Goal: Information Seeking & Learning: Learn about a topic

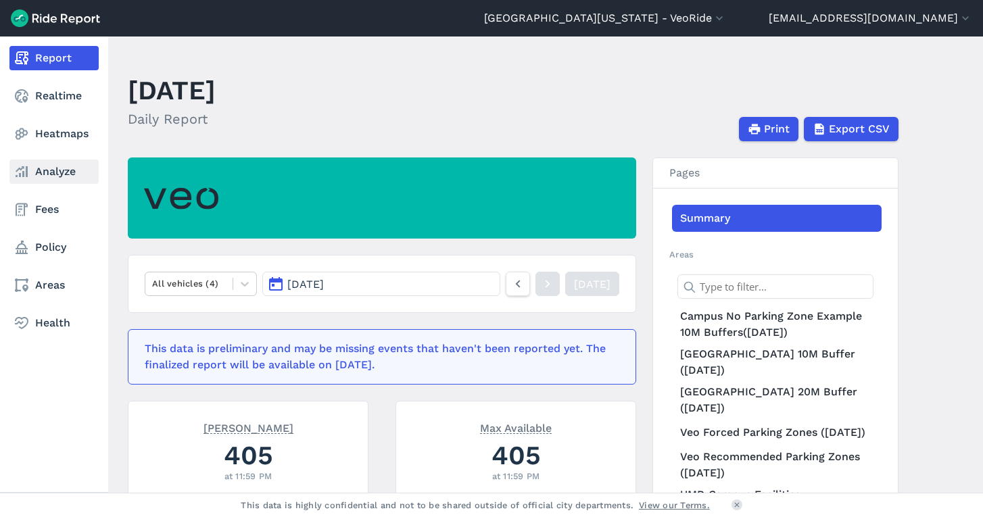
click at [45, 164] on link "Analyze" at bounding box center [53, 172] width 89 height 24
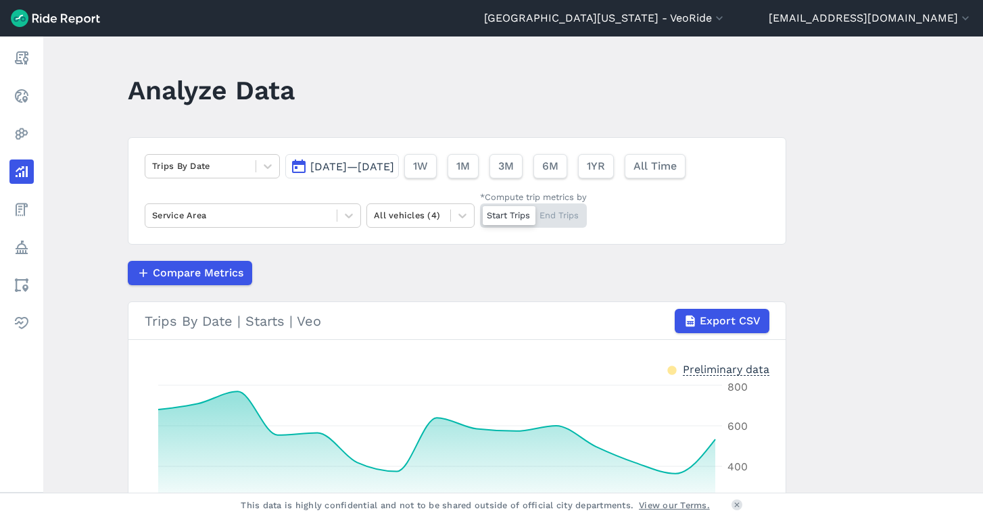
click at [318, 166] on span "[DATE]—[DATE]" at bounding box center [352, 166] width 84 height 13
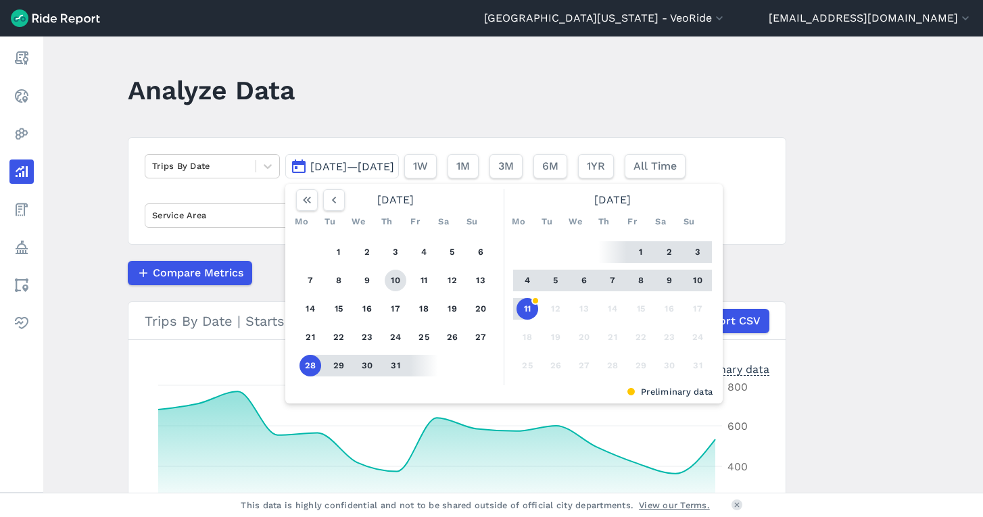
click at [400, 287] on button "10" at bounding box center [396, 281] width 22 height 22
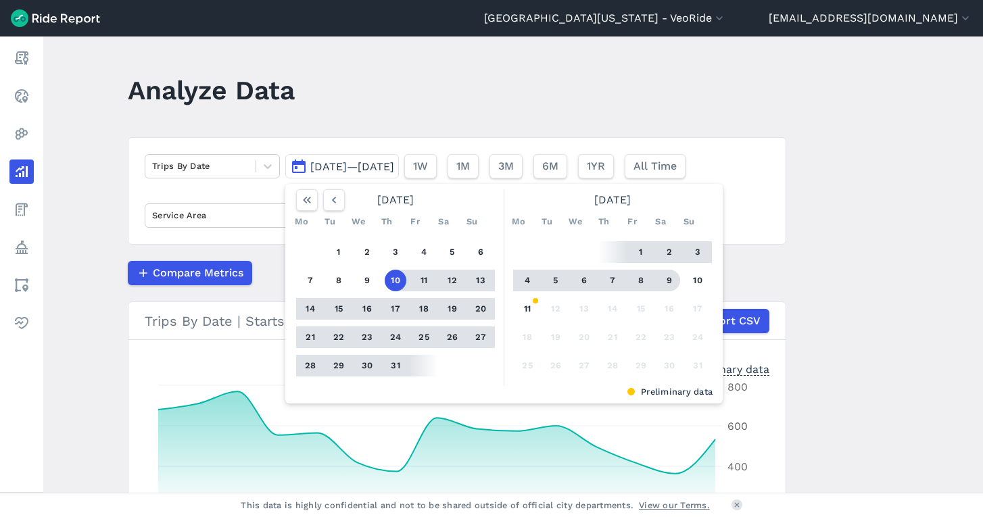
click at [676, 279] on button "9" at bounding box center [670, 281] width 22 height 22
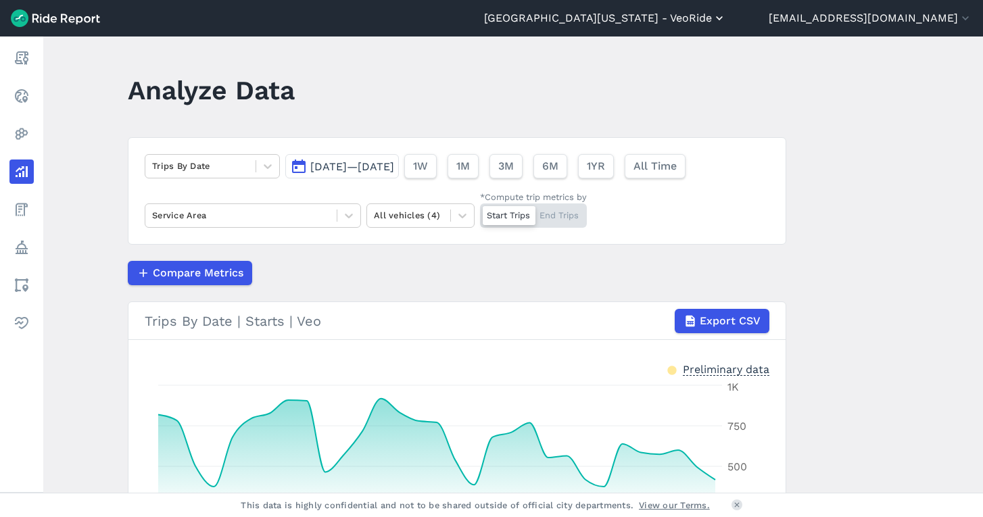
click at [653, 23] on button "[GEOGRAPHIC_DATA][US_STATE] - VeoRide" at bounding box center [605, 18] width 242 height 16
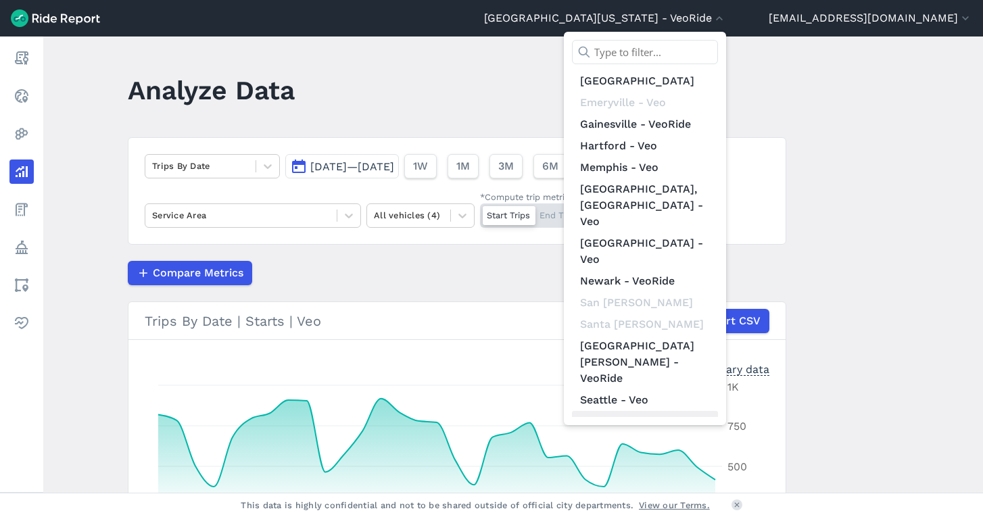
scroll to position [157, 0]
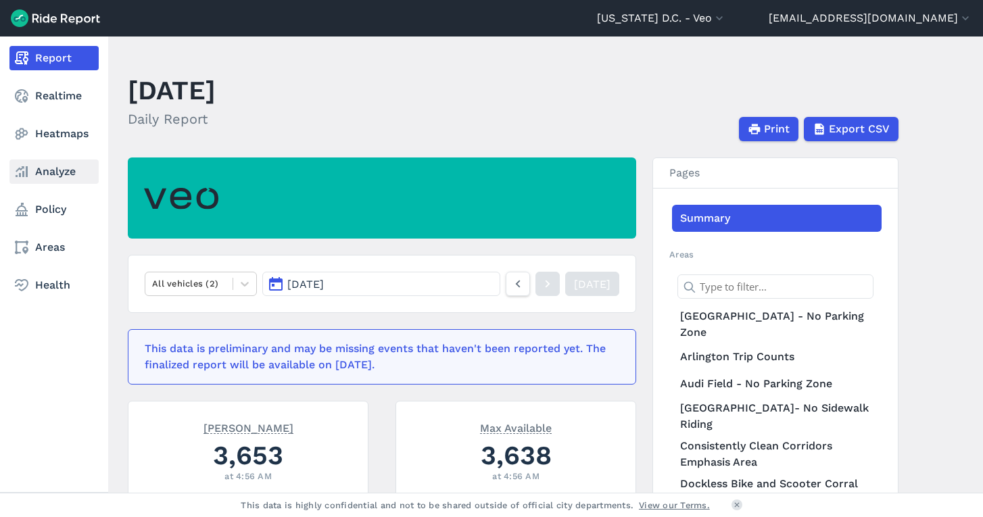
click at [24, 167] on use at bounding box center [22, 171] width 12 height 11
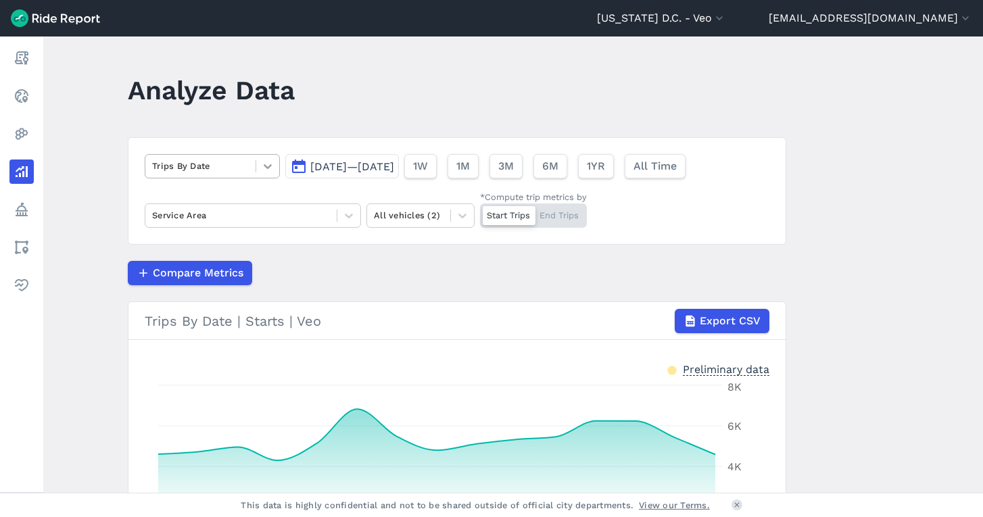
click at [263, 171] on icon at bounding box center [268, 167] width 14 height 14
click at [337, 170] on span "[DATE]—[DATE]" at bounding box center [352, 166] width 84 height 13
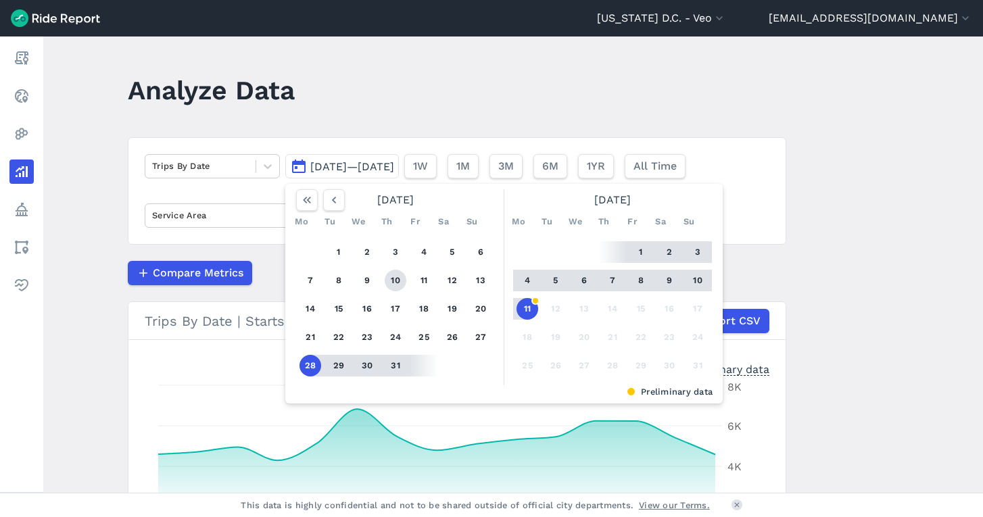
click at [394, 278] on button "10" at bounding box center [396, 281] width 22 height 22
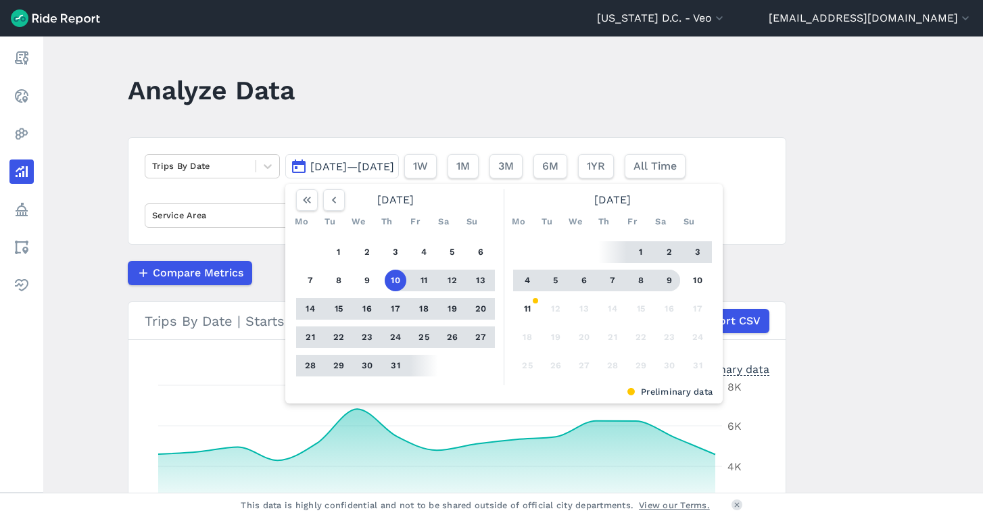
click at [669, 283] on button "9" at bounding box center [670, 281] width 22 height 22
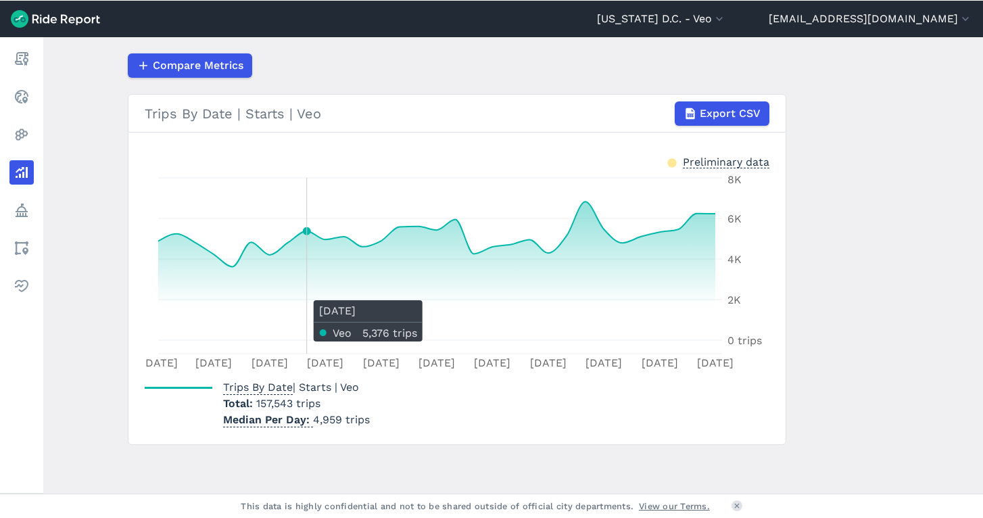
scroll to position [208, 0]
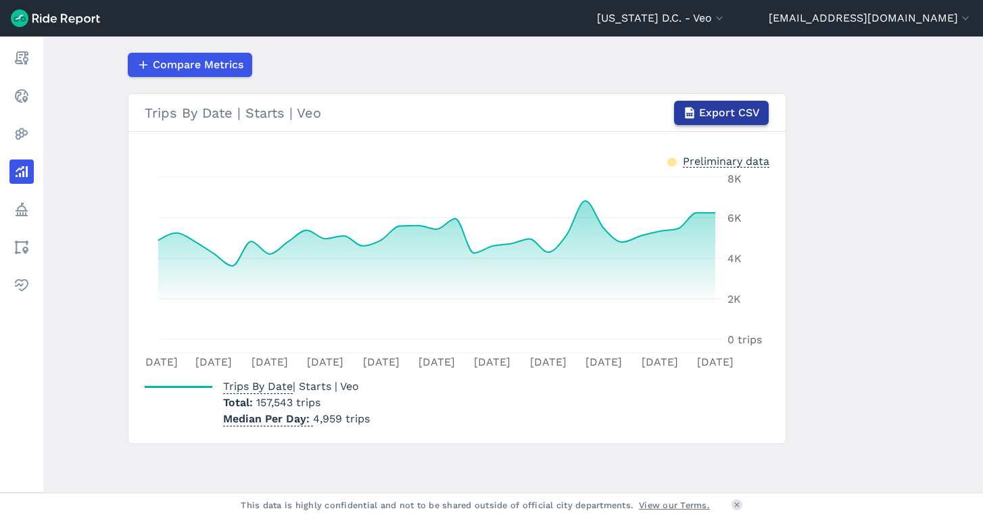
click at [738, 117] on span "Export CSV" at bounding box center [729, 113] width 61 height 16
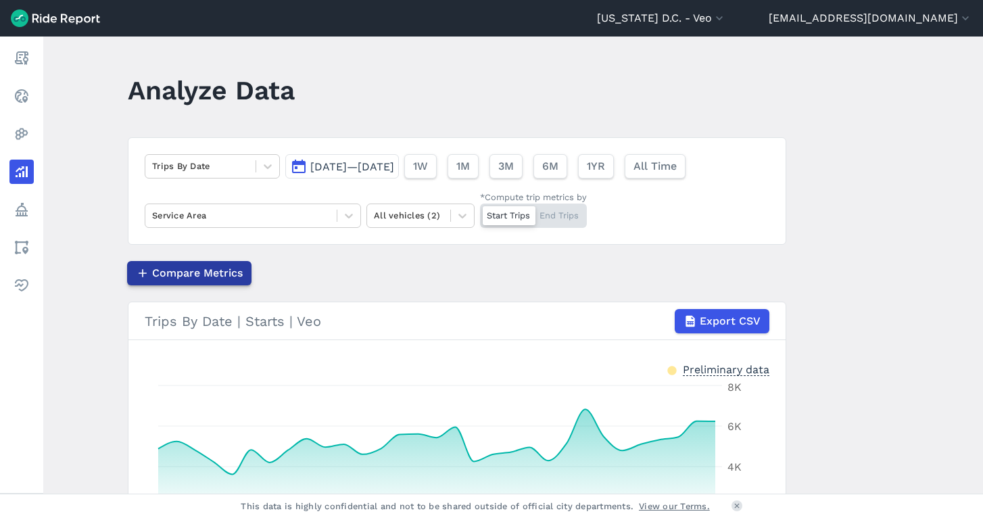
scroll to position [0, 0]
click at [335, 164] on span "[DATE]—[DATE]" at bounding box center [352, 166] width 84 height 13
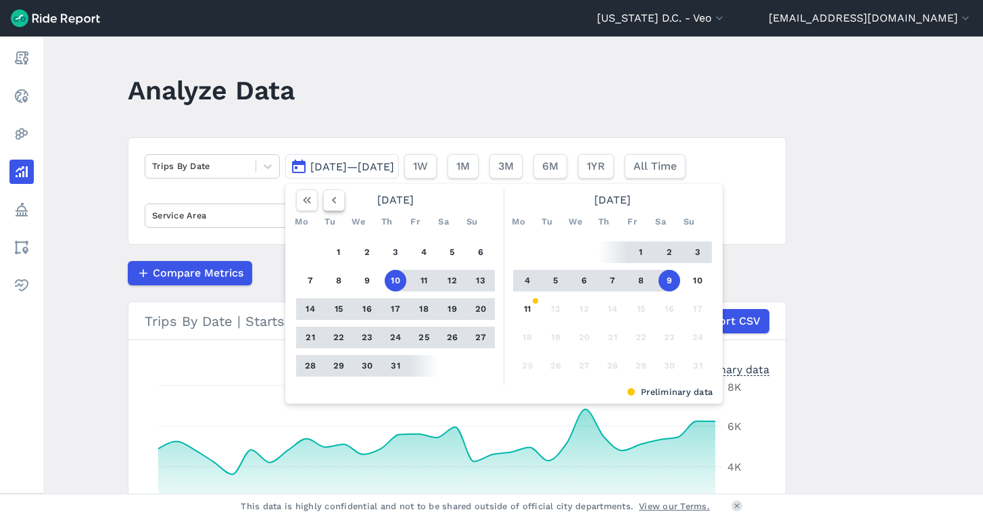
click at [337, 201] on icon "button" at bounding box center [334, 200] width 14 height 14
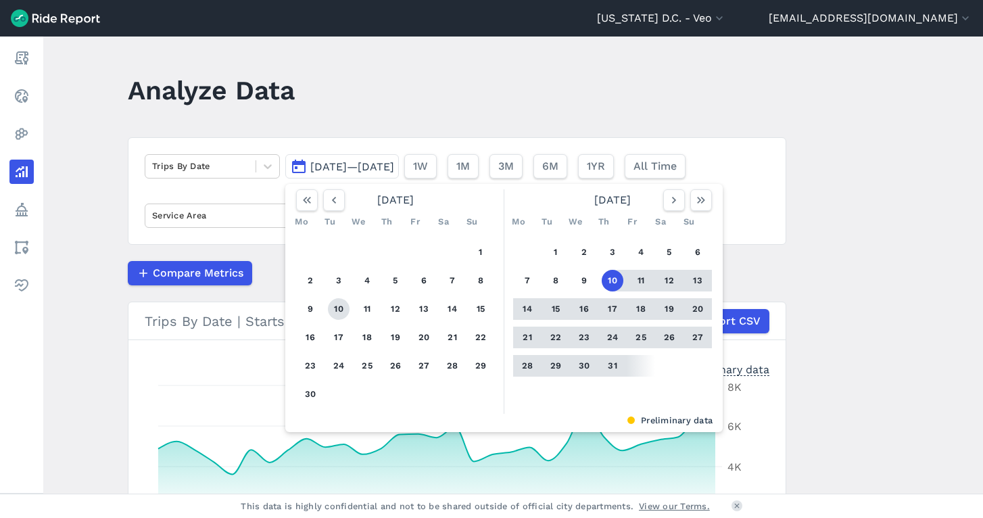
click at [331, 306] on button "10" at bounding box center [339, 309] width 22 height 22
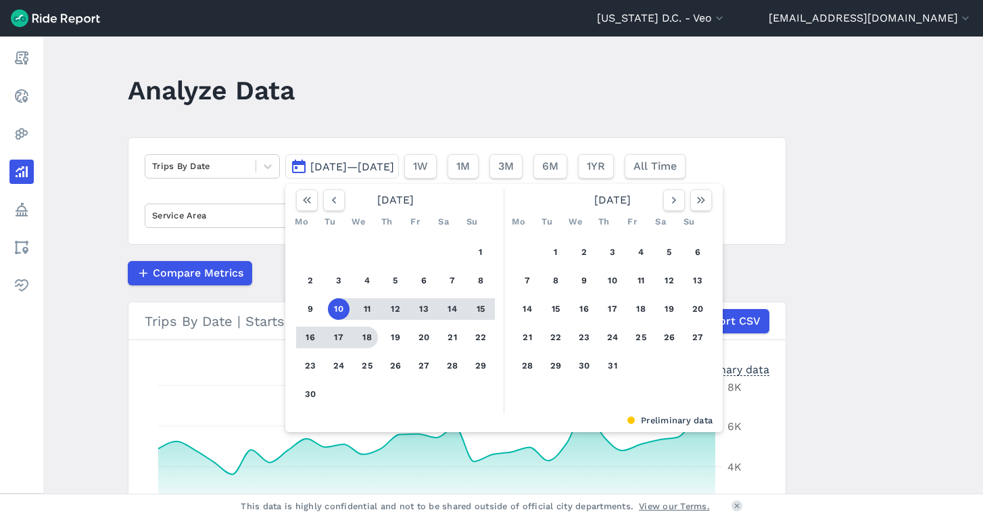
click at [357, 342] on button "18" at bounding box center [367, 338] width 22 height 22
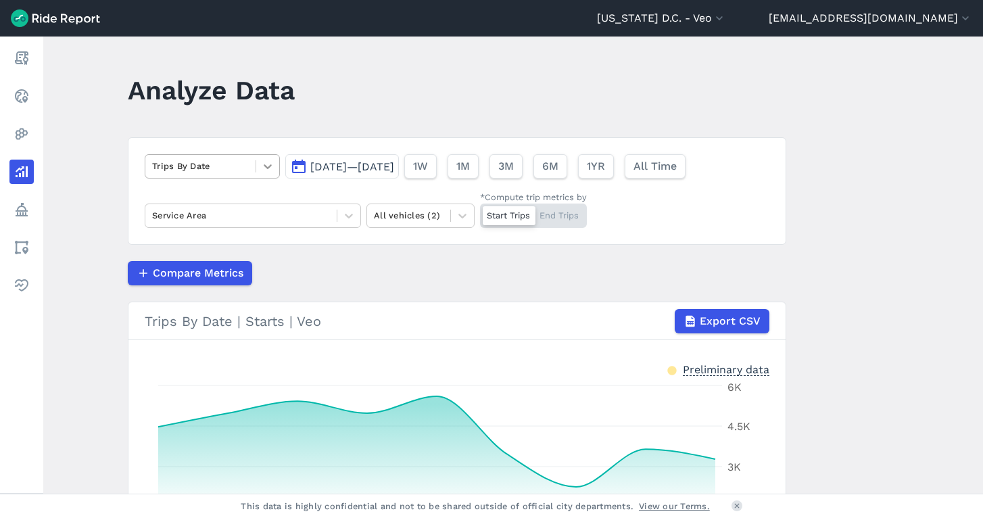
click at [264, 165] on icon at bounding box center [268, 167] width 14 height 14
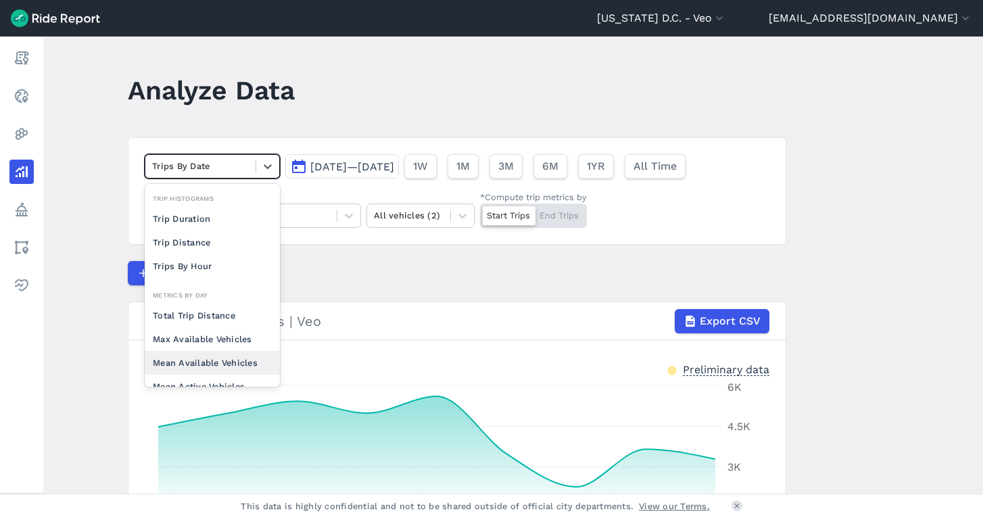
click at [218, 354] on div "Mean Available Vehicles" at bounding box center [212, 363] width 135 height 24
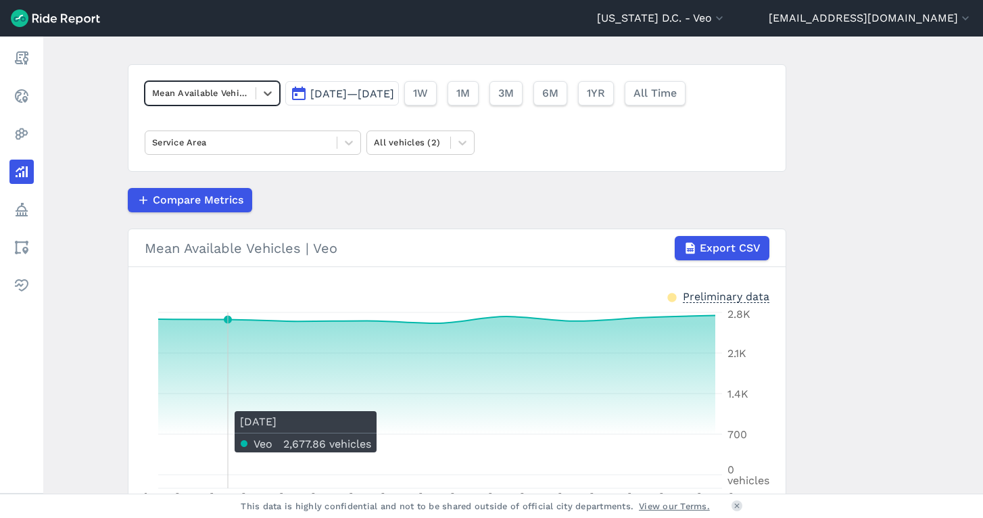
scroll to position [68, 0]
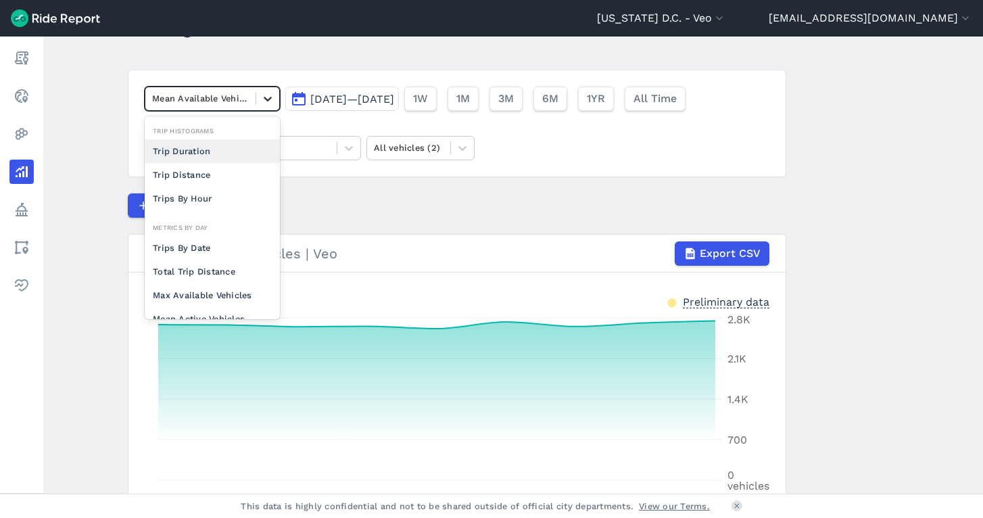
click at [256, 100] on div at bounding box center [267, 98] width 23 height 23
click at [218, 293] on div "Max Available Vehicles" at bounding box center [212, 295] width 135 height 24
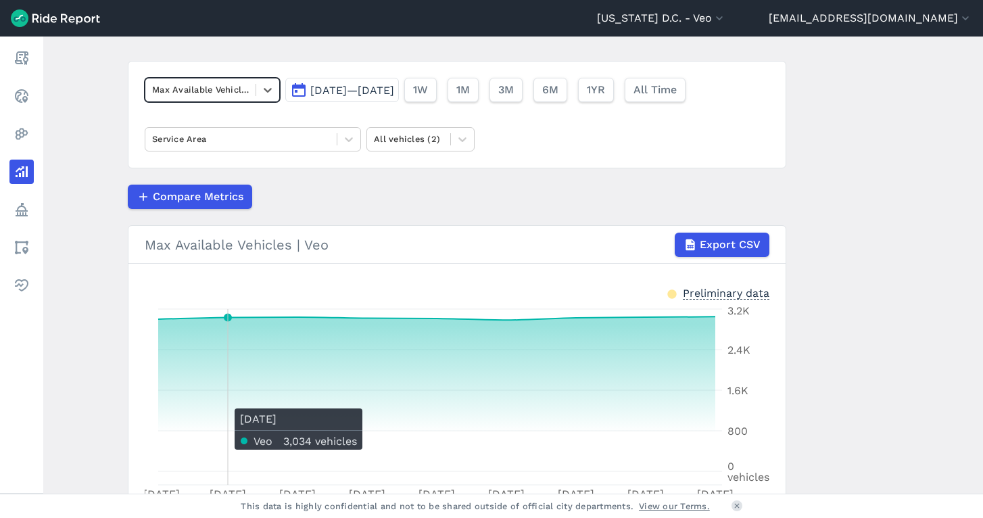
scroll to position [64, 0]
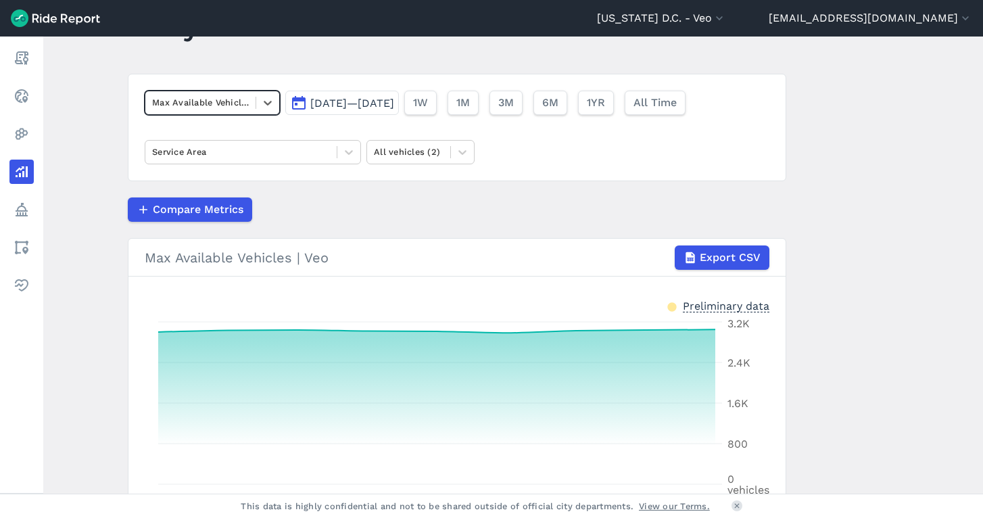
click at [227, 104] on div "Max Available Vehicles" at bounding box center [200, 102] width 97 height 13
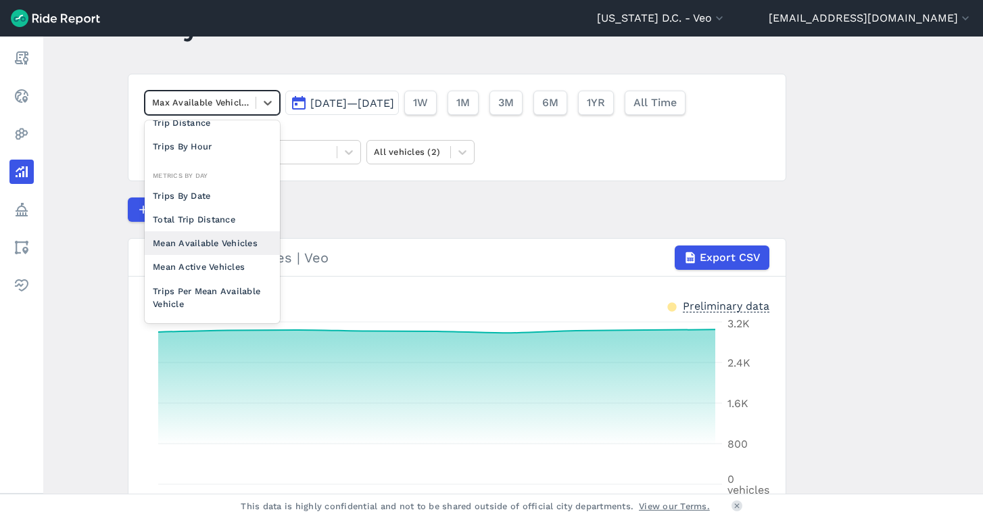
scroll to position [58, 0]
click at [204, 260] on div "Mean Active Vehicles" at bounding box center [212, 265] width 135 height 24
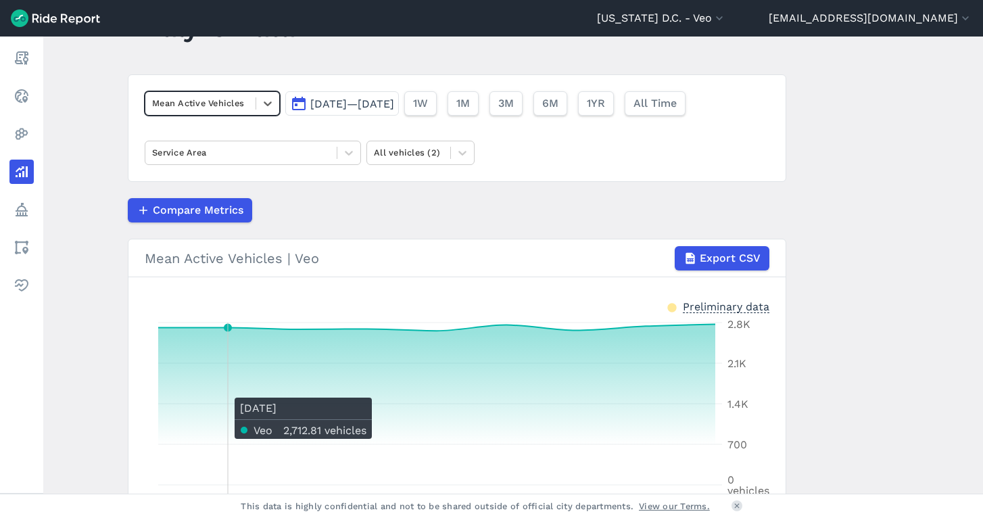
scroll to position [42, 0]
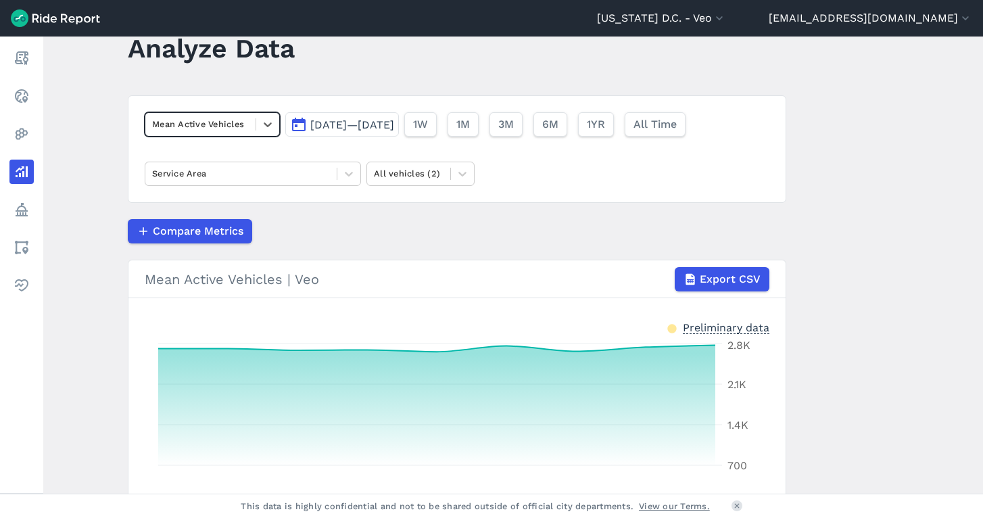
click at [198, 121] on div "Mean Active Vehicles" at bounding box center [200, 124] width 97 height 13
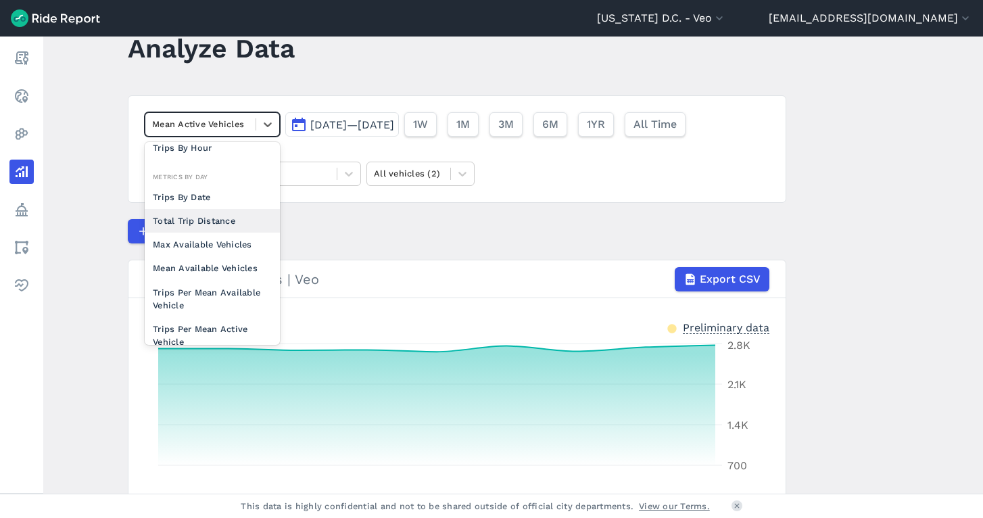
scroll to position [78, 0]
click at [213, 266] on div "Mean Available Vehicles" at bounding box center [212, 267] width 135 height 24
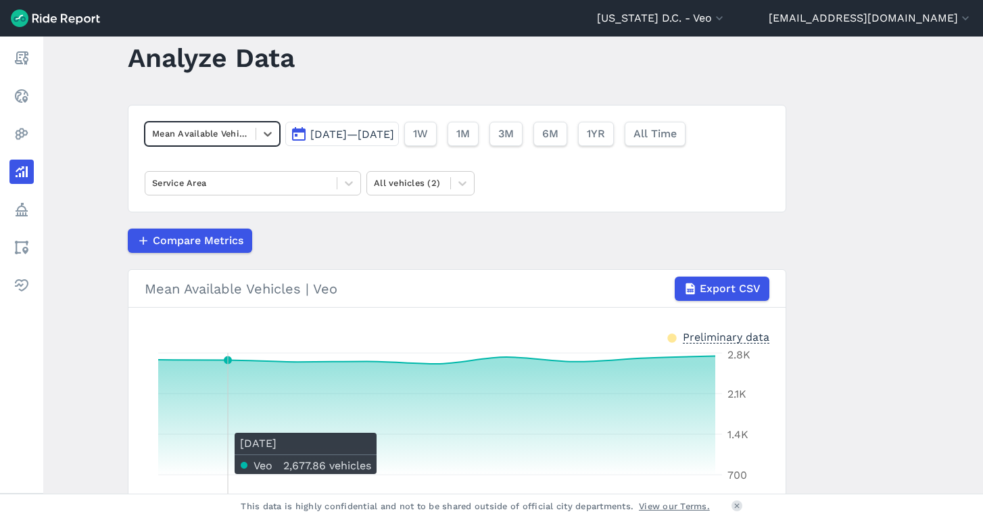
scroll to position [28, 0]
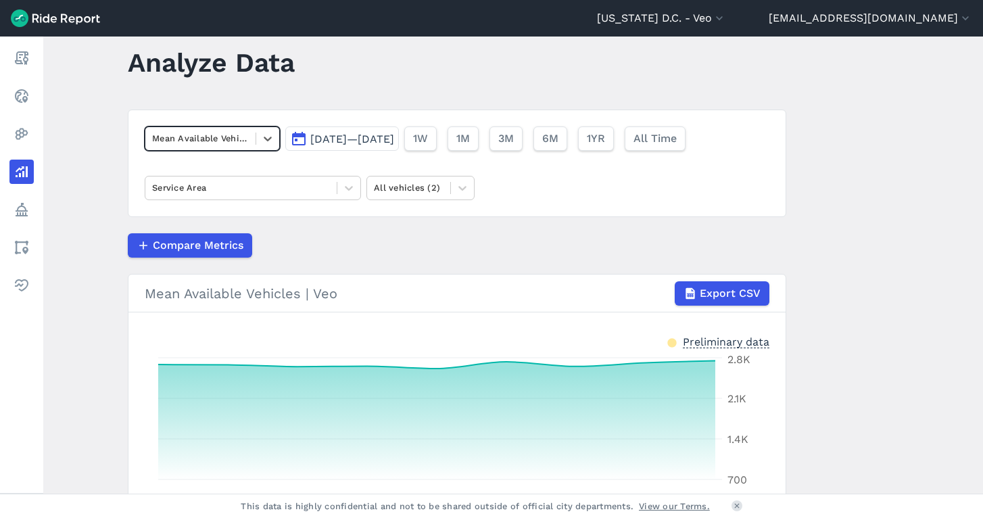
click at [220, 141] on div "Mean Available Vehicles" at bounding box center [200, 138] width 97 height 13
click at [343, 142] on span "[DATE]—[DATE]" at bounding box center [352, 139] width 84 height 13
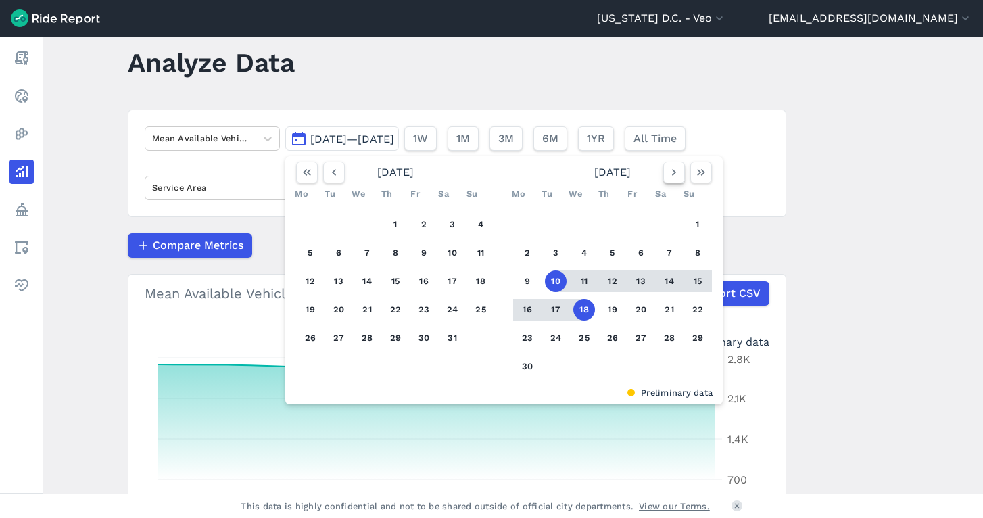
click at [674, 170] on icon "button" at bounding box center [674, 173] width 14 height 14
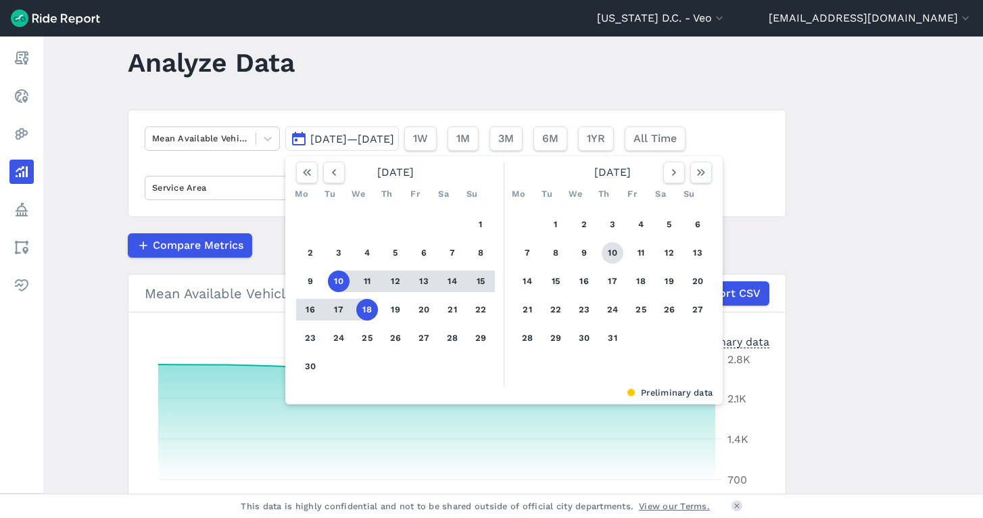
click at [607, 252] on button "10" at bounding box center [613, 253] width 22 height 22
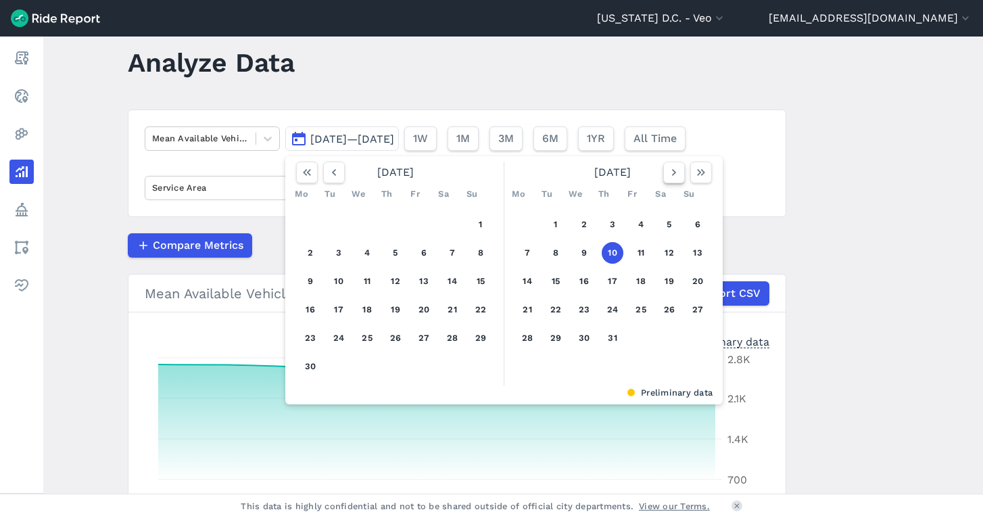
click at [673, 175] on icon "button" at bounding box center [674, 173] width 14 height 14
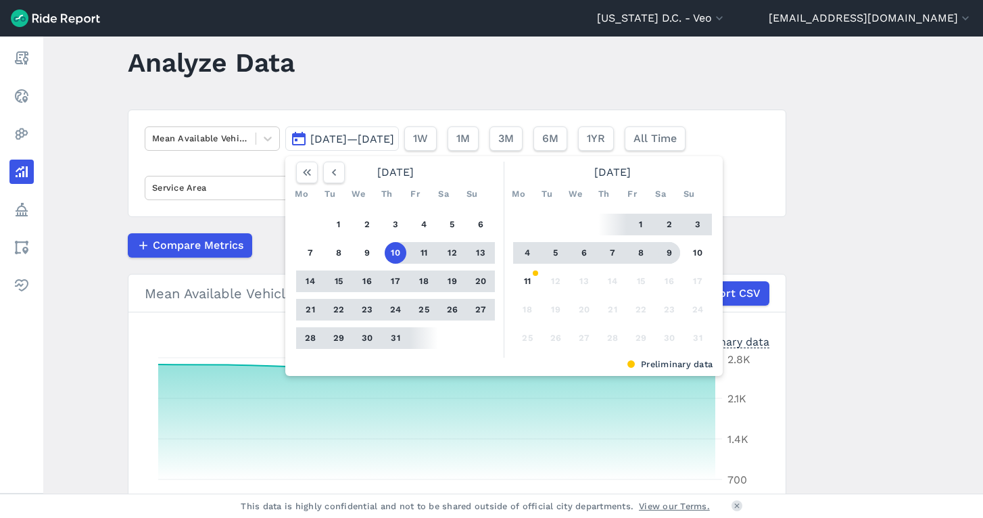
click at [663, 252] on button "9" at bounding box center [670, 253] width 22 height 22
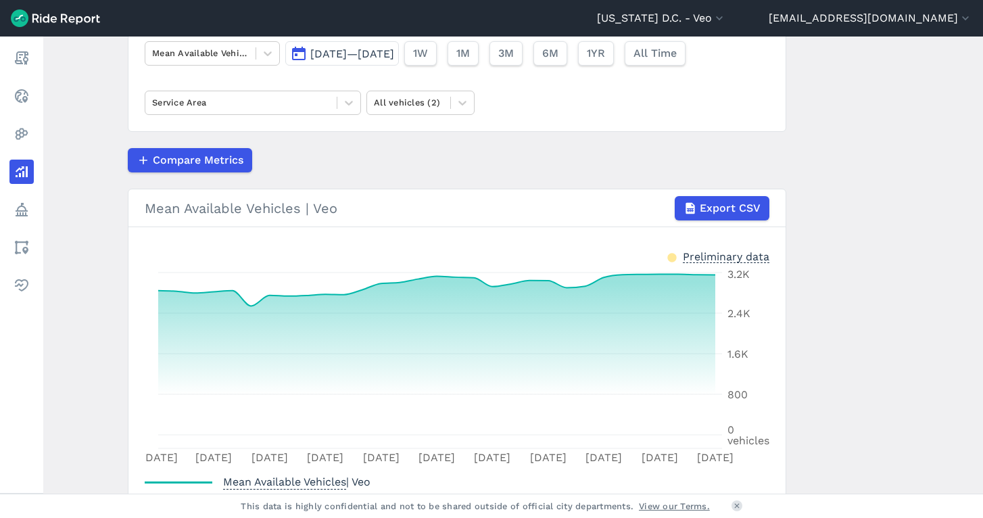
scroll to position [95, 0]
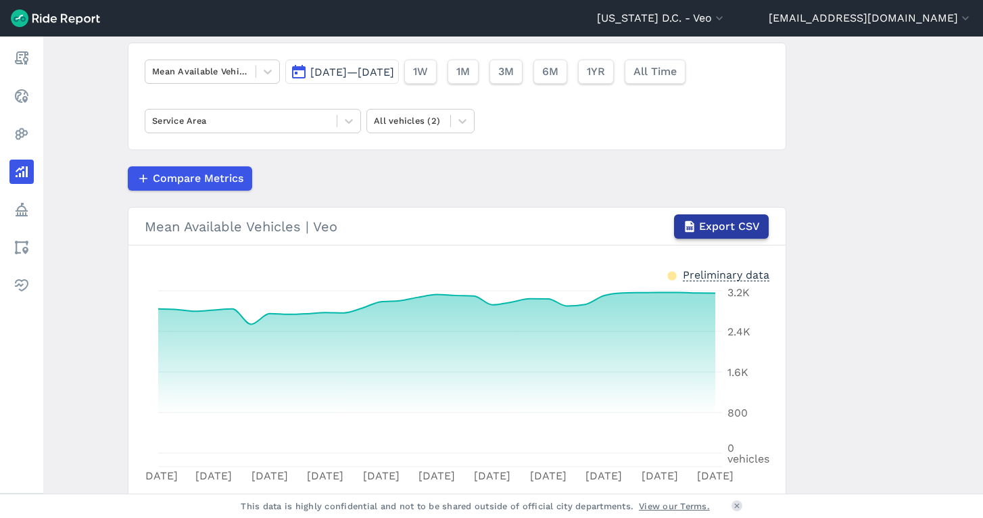
click at [723, 228] on span "Export CSV" at bounding box center [729, 226] width 61 height 16
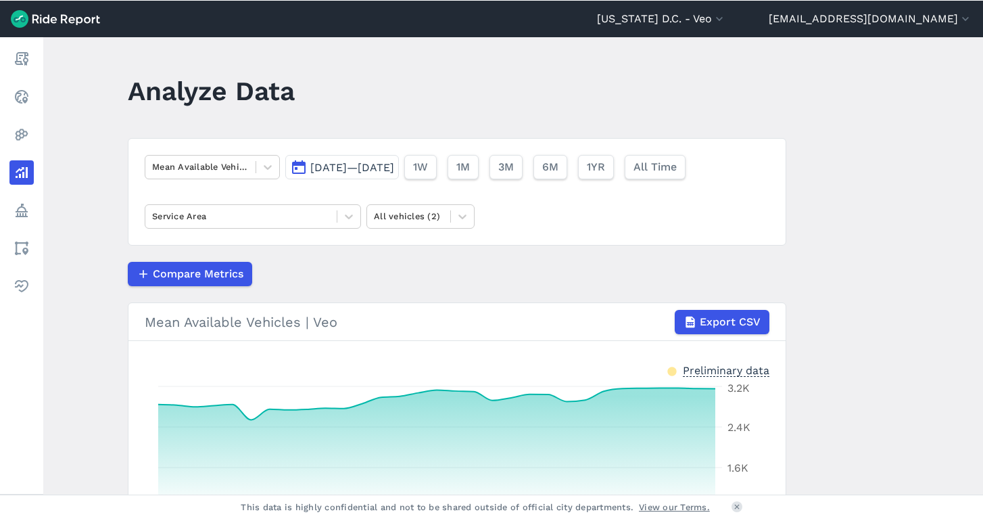
scroll to position [0, 0]
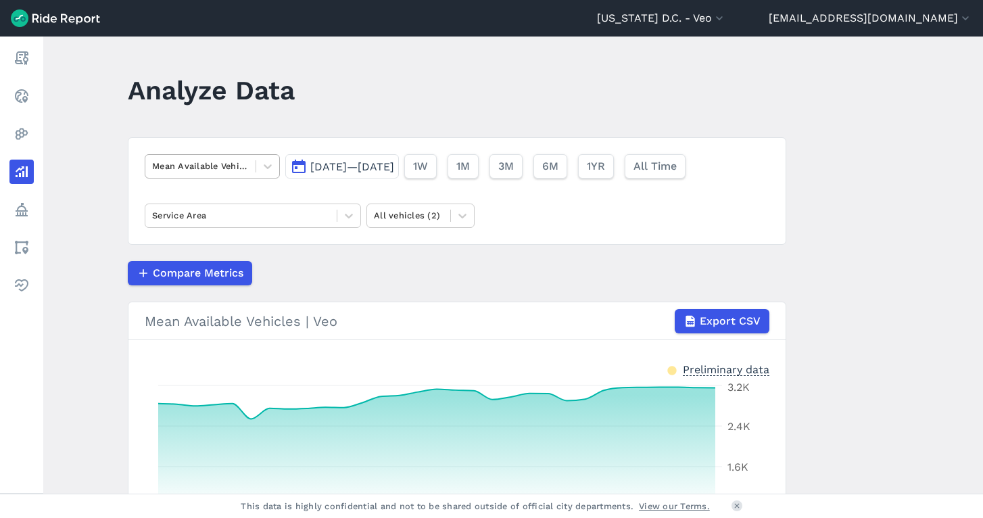
click at [239, 174] on div at bounding box center [200, 166] width 97 height 16
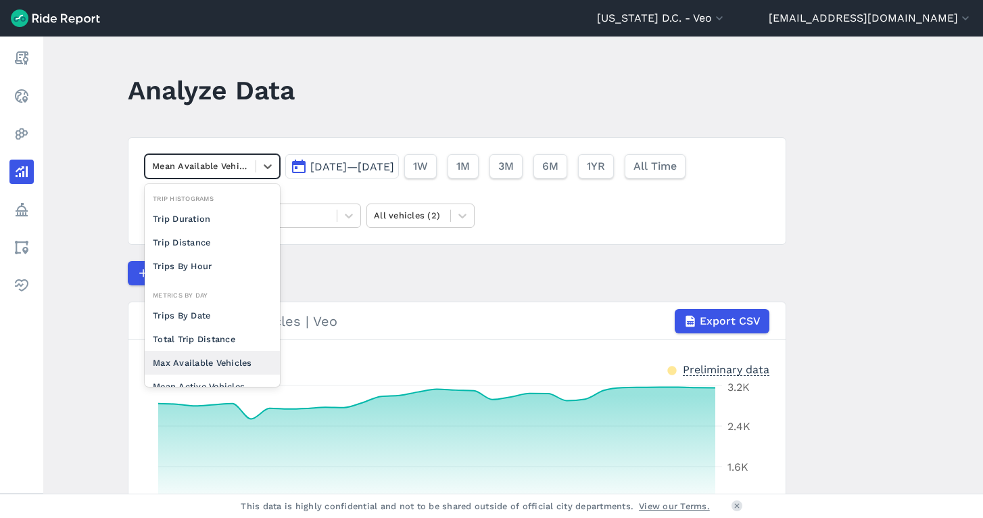
click at [195, 368] on div "Max Available Vehicles" at bounding box center [212, 363] width 135 height 24
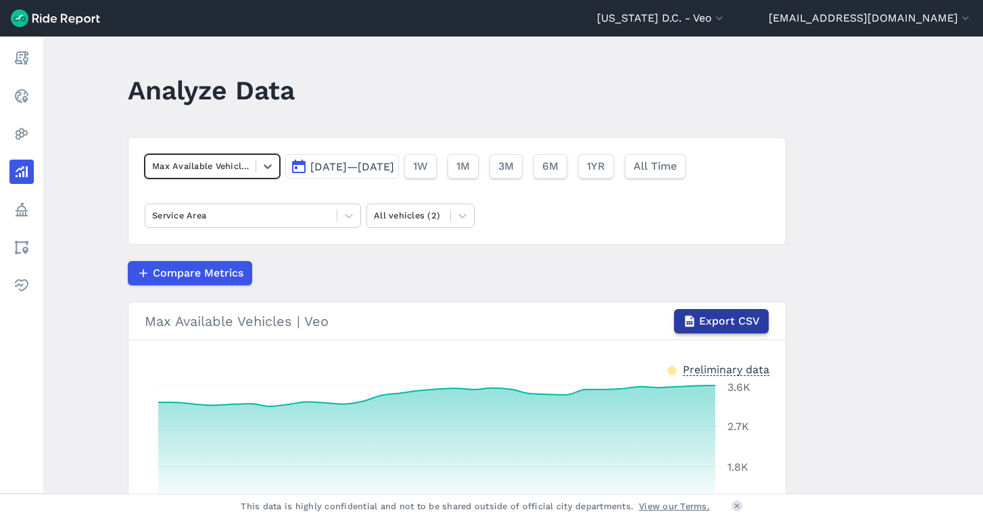
click at [704, 320] on span "Export CSV" at bounding box center [729, 321] width 61 height 16
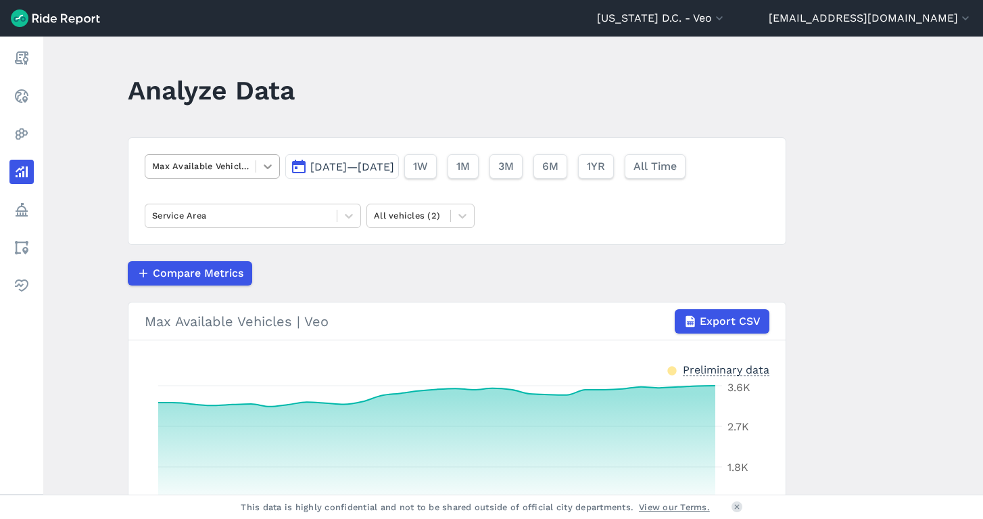
click at [265, 167] on icon at bounding box center [268, 166] width 8 height 5
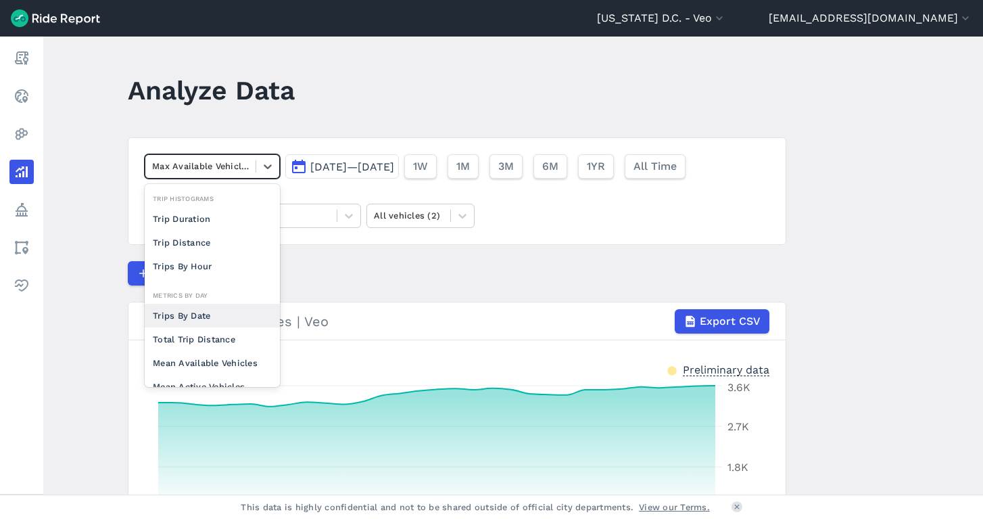
click at [181, 319] on div "Trips By Date" at bounding box center [212, 316] width 135 height 24
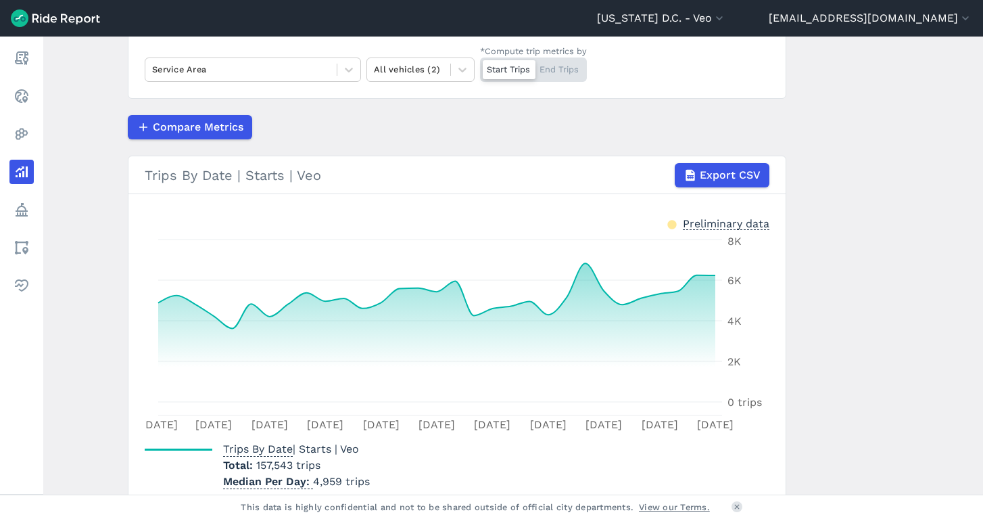
scroll to position [162, 0]
